Goal: Browse casually

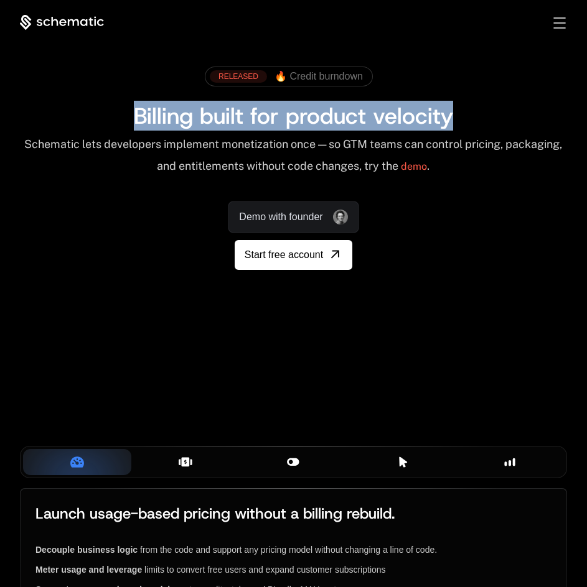
drag, startPoint x: 136, startPoint y: 114, endPoint x: 450, endPoint y: 118, distance: 313.5
click at [450, 118] on span "Billing built for product velocity" at bounding box center [293, 116] width 319 height 30
